Goal: Information Seeking & Learning: Learn about a topic

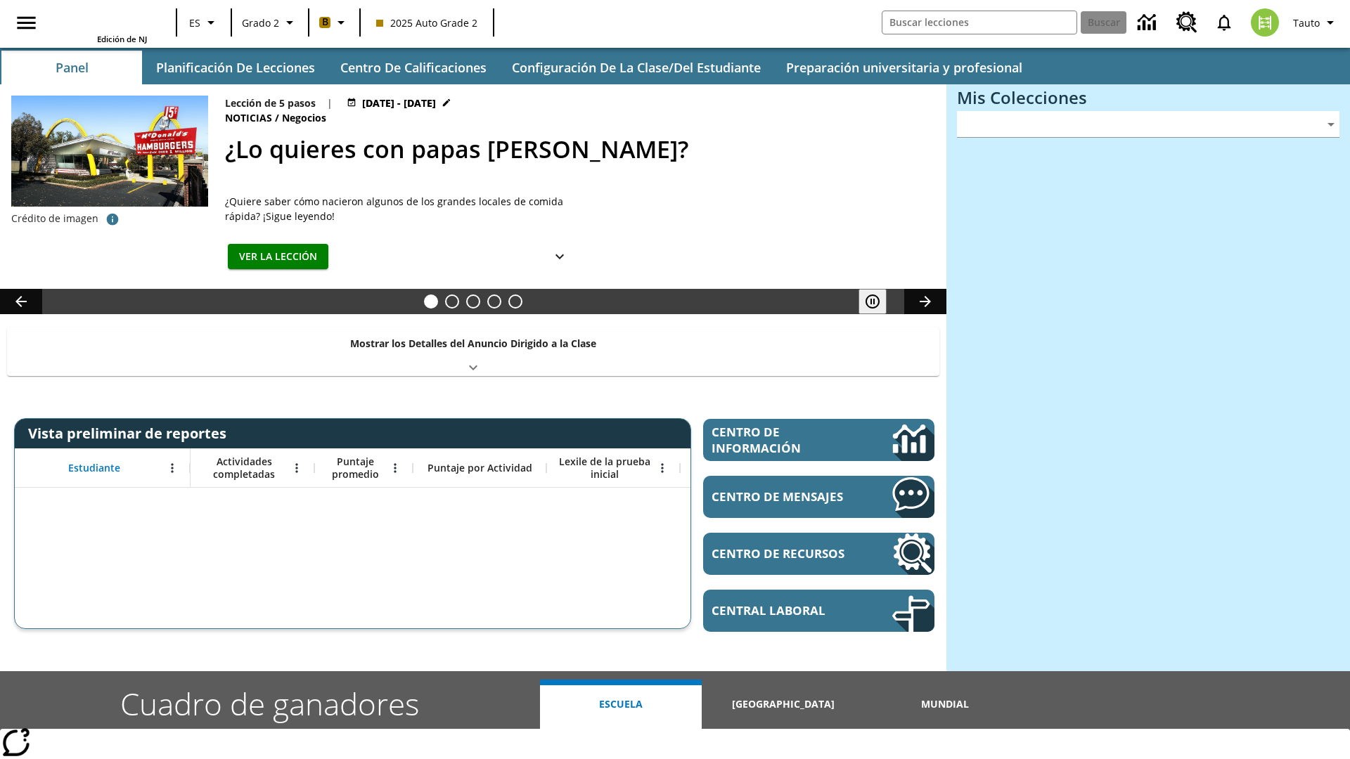
type input "-1"
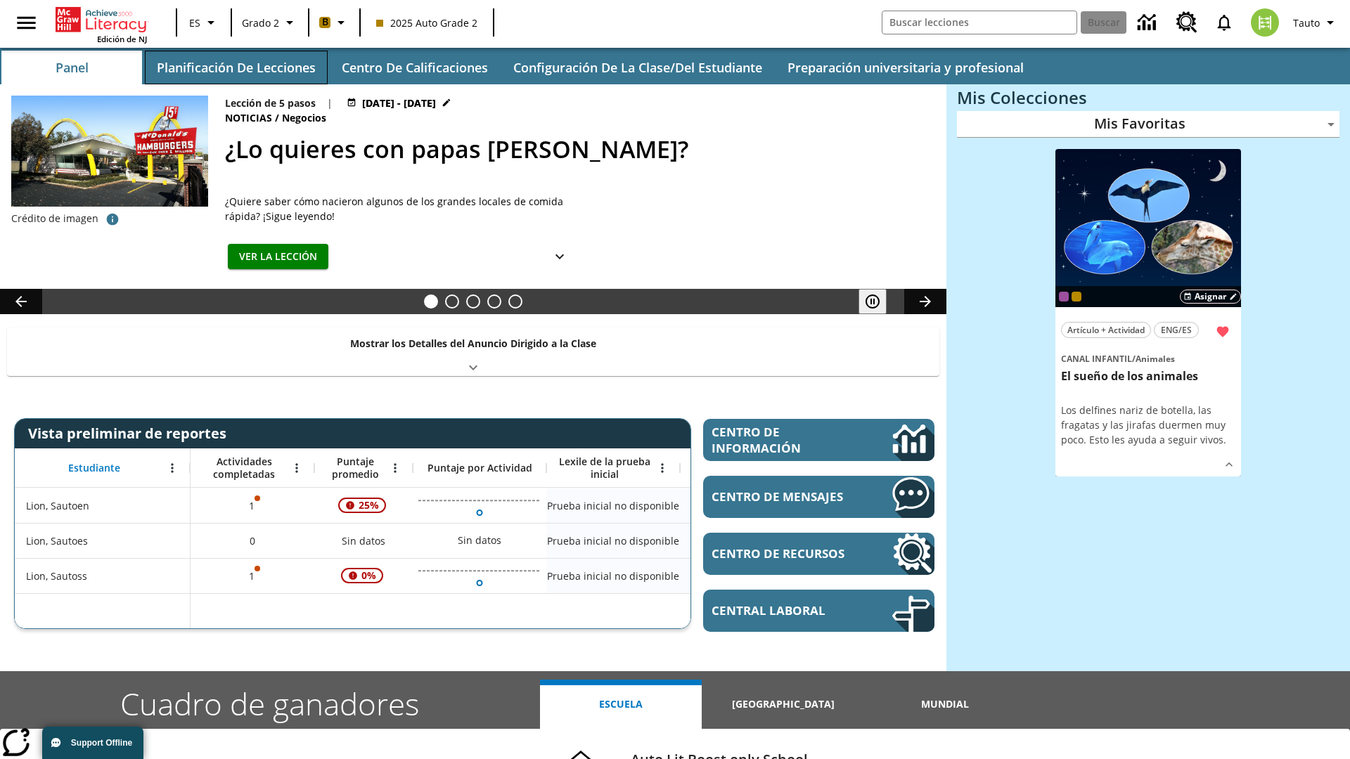
click at [236, 67] on button "Planificación de lecciones" at bounding box center [236, 68] width 183 height 34
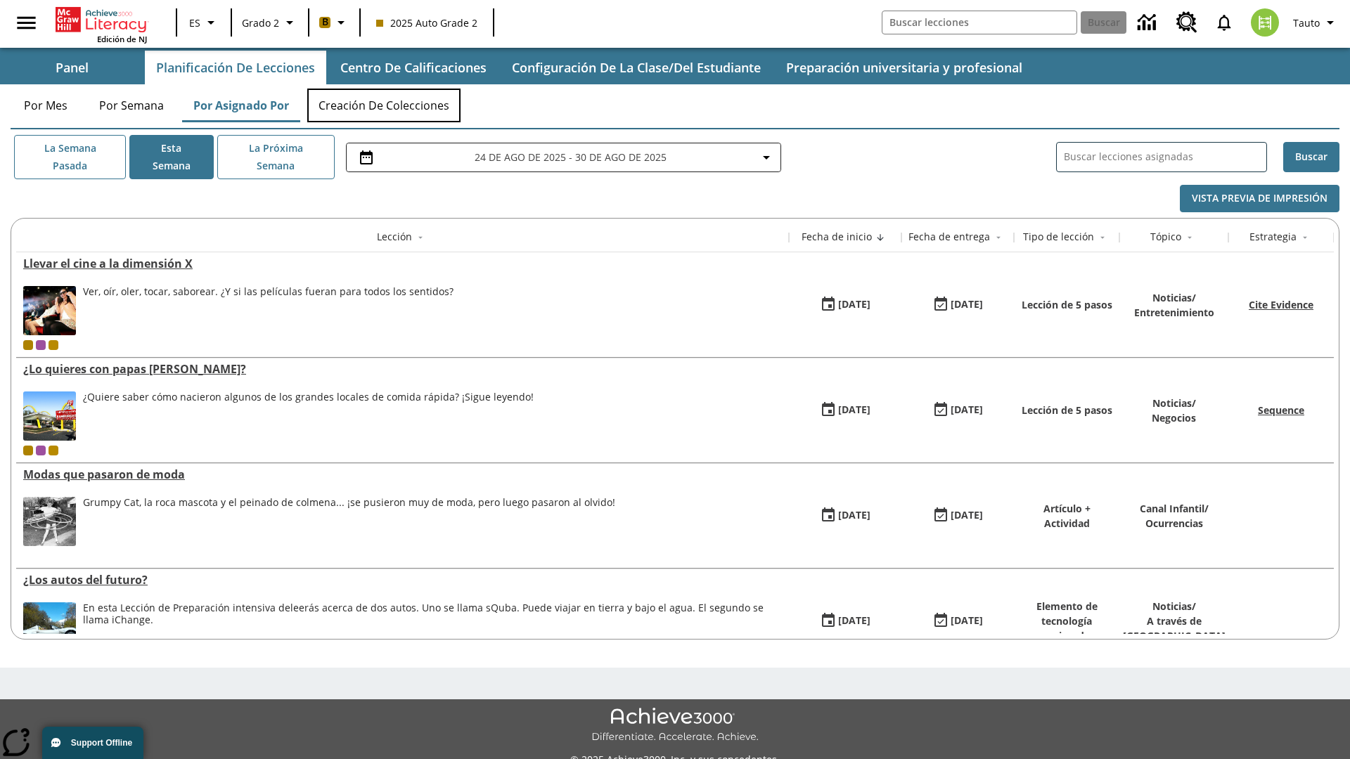
click at [384, 105] on button "Creación de colecciones" at bounding box center [383, 106] width 153 height 34
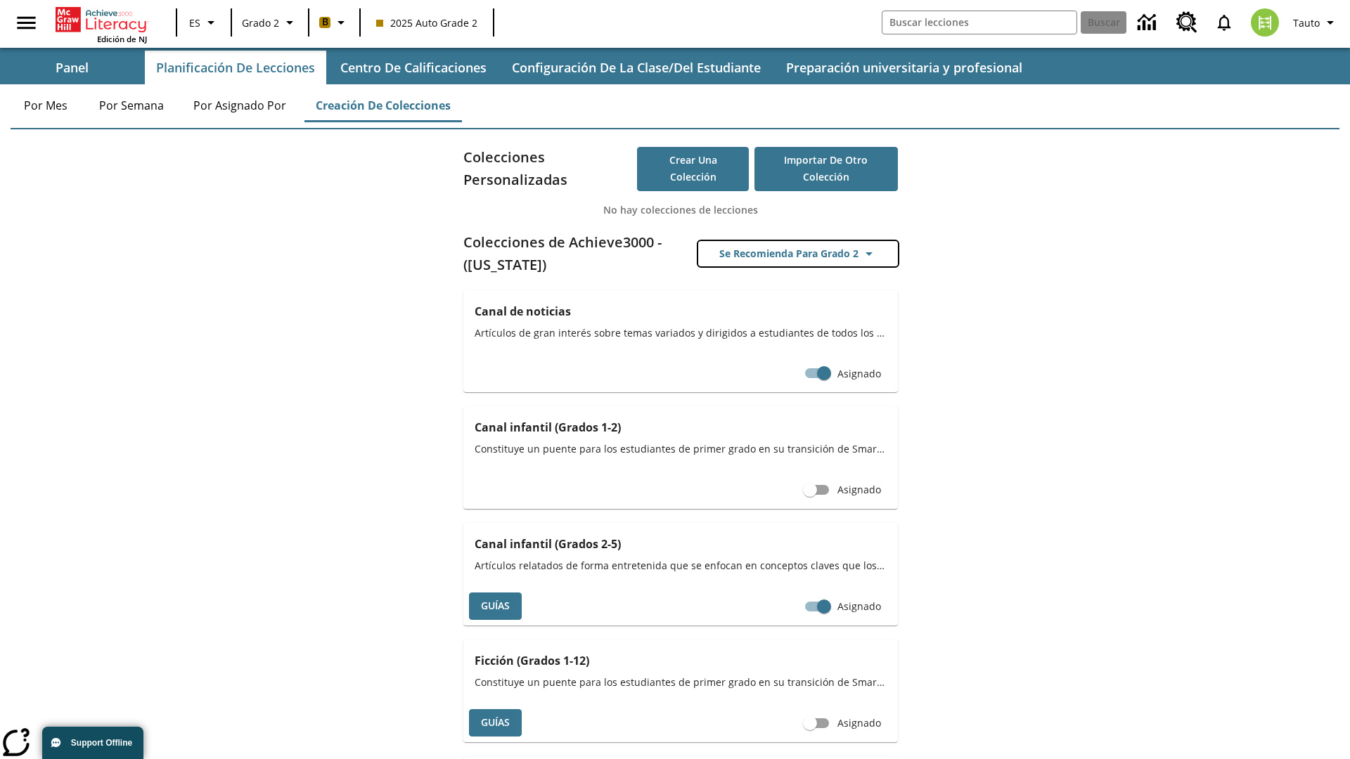
click at [798, 254] on button "Se recomienda para Grado 2" at bounding box center [798, 254] width 200 height 26
click at [817, 593] on input "Asignado" at bounding box center [797, 606] width 80 height 27
checkbox input "false"
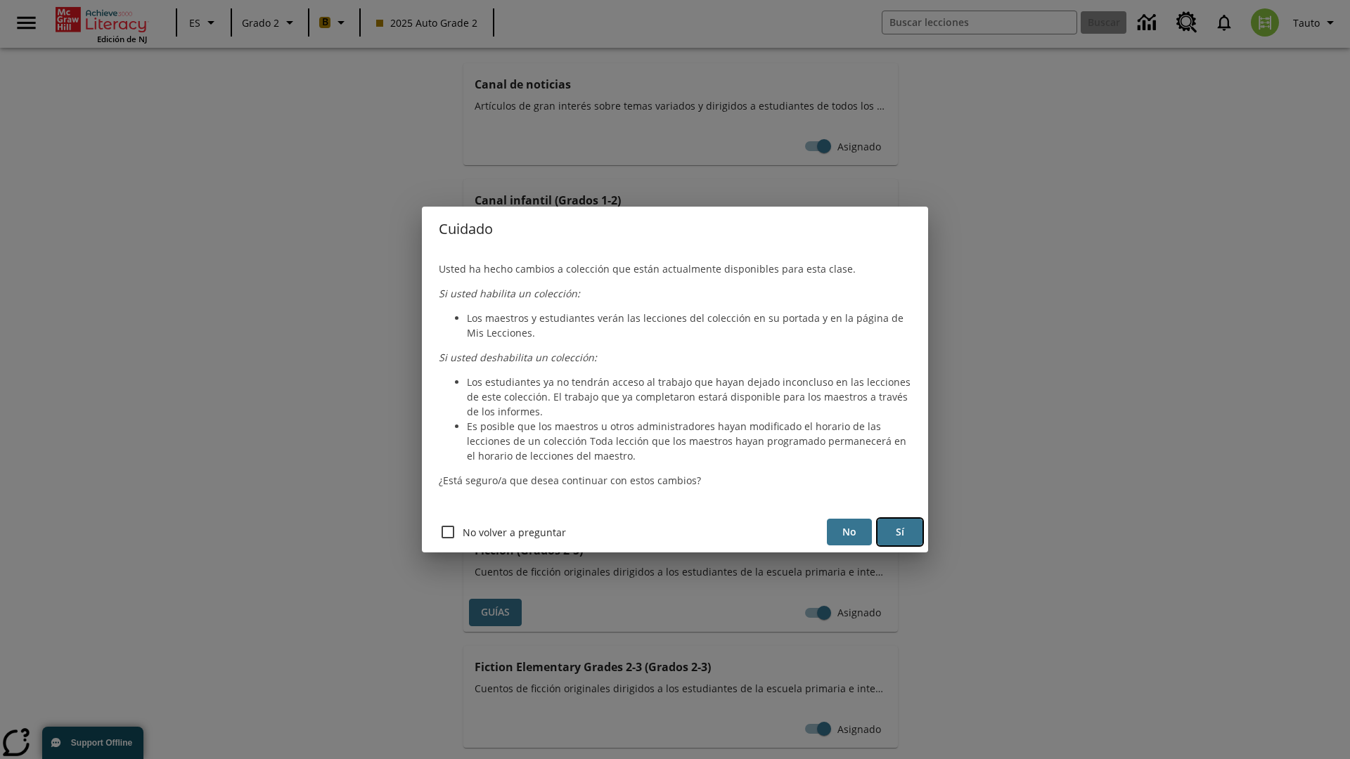
click at [900, 532] on button "Sí" at bounding box center [899, 532] width 45 height 27
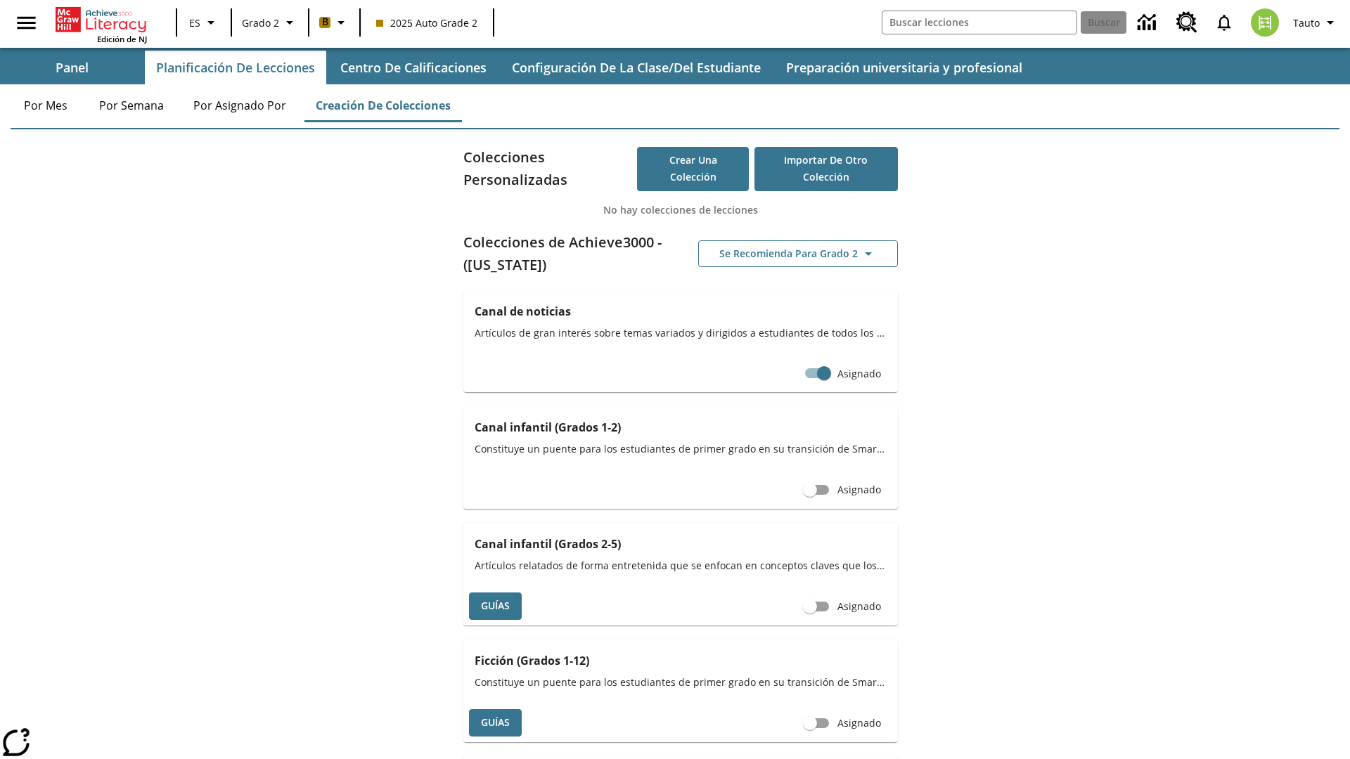
scroll to position [227, 0]
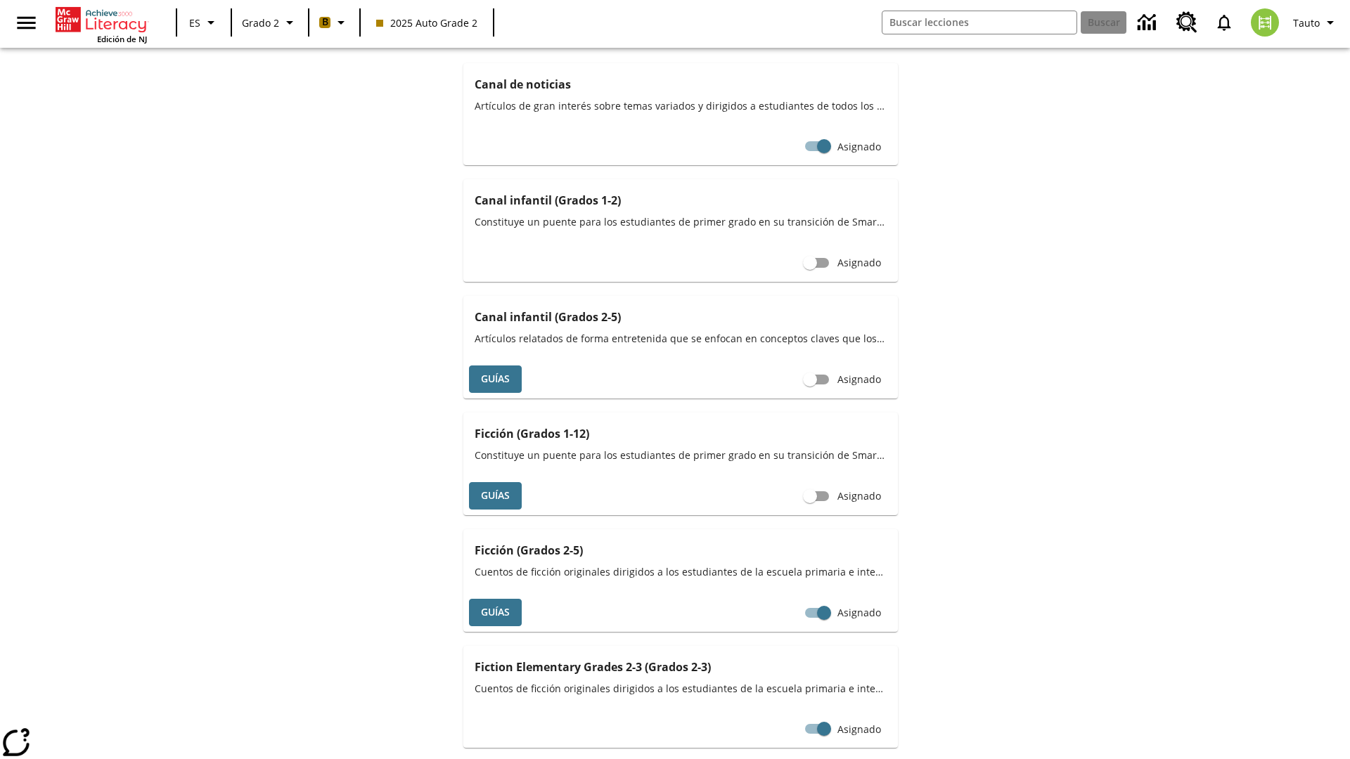
click at [810, 379] on input "Asignado" at bounding box center [810, 379] width 80 height 27
checkbox input "true"
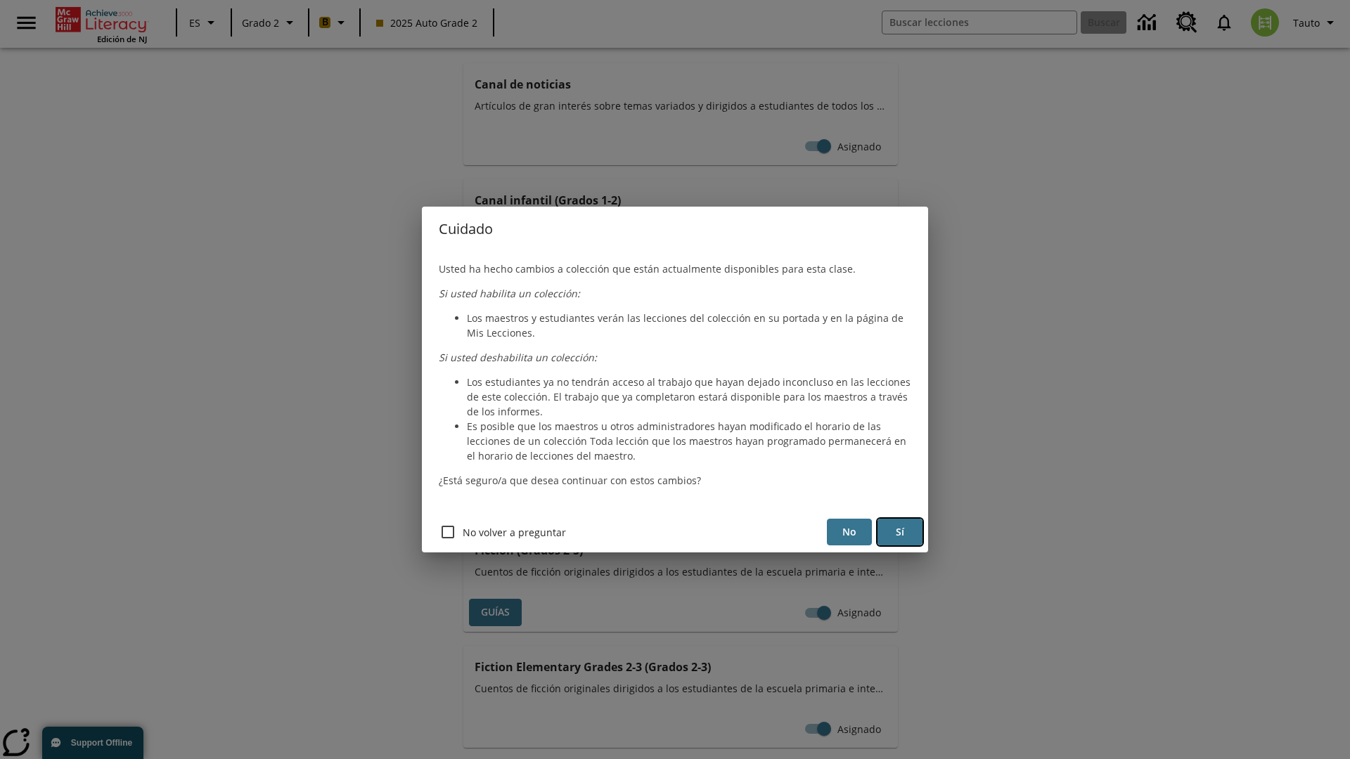
click at [900, 532] on button "Sí" at bounding box center [899, 532] width 45 height 27
